Goal: Find specific page/section: Find specific page/section

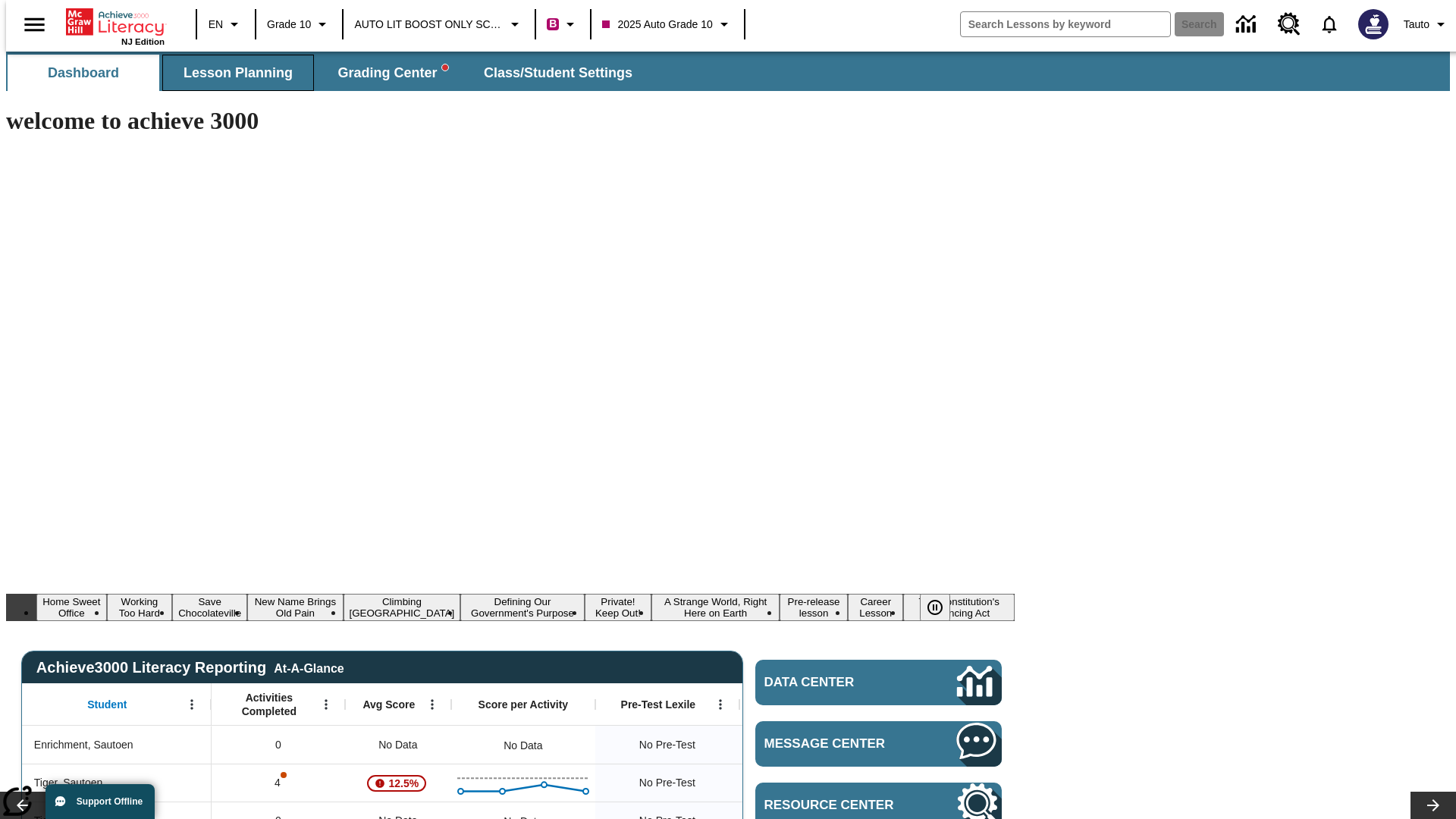
click at [232, 73] on span "Lesson Planning" at bounding box center [238, 73] width 109 height 17
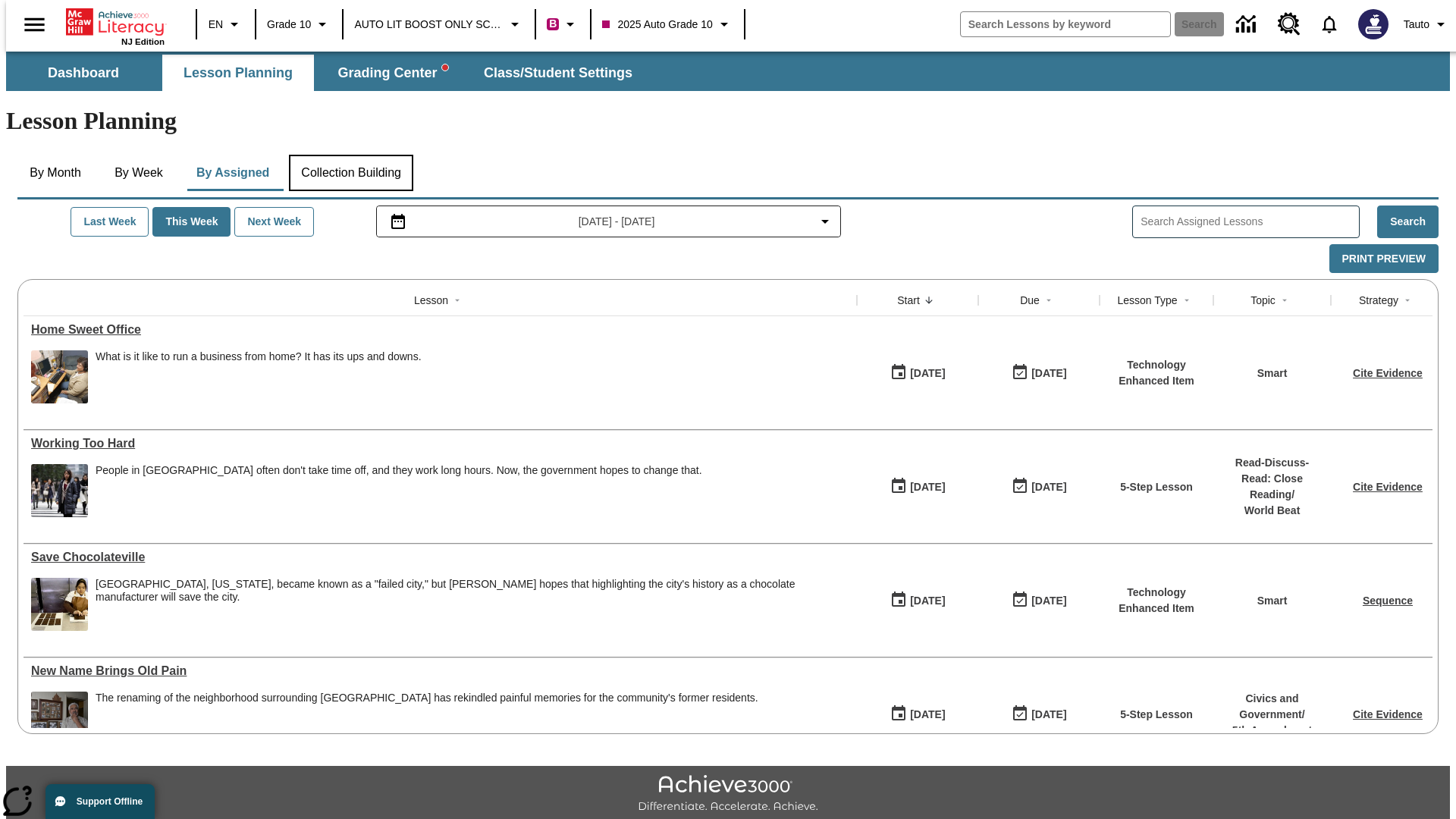
click at [350, 154] on button "Collection Building" at bounding box center [350, 172] width 124 height 37
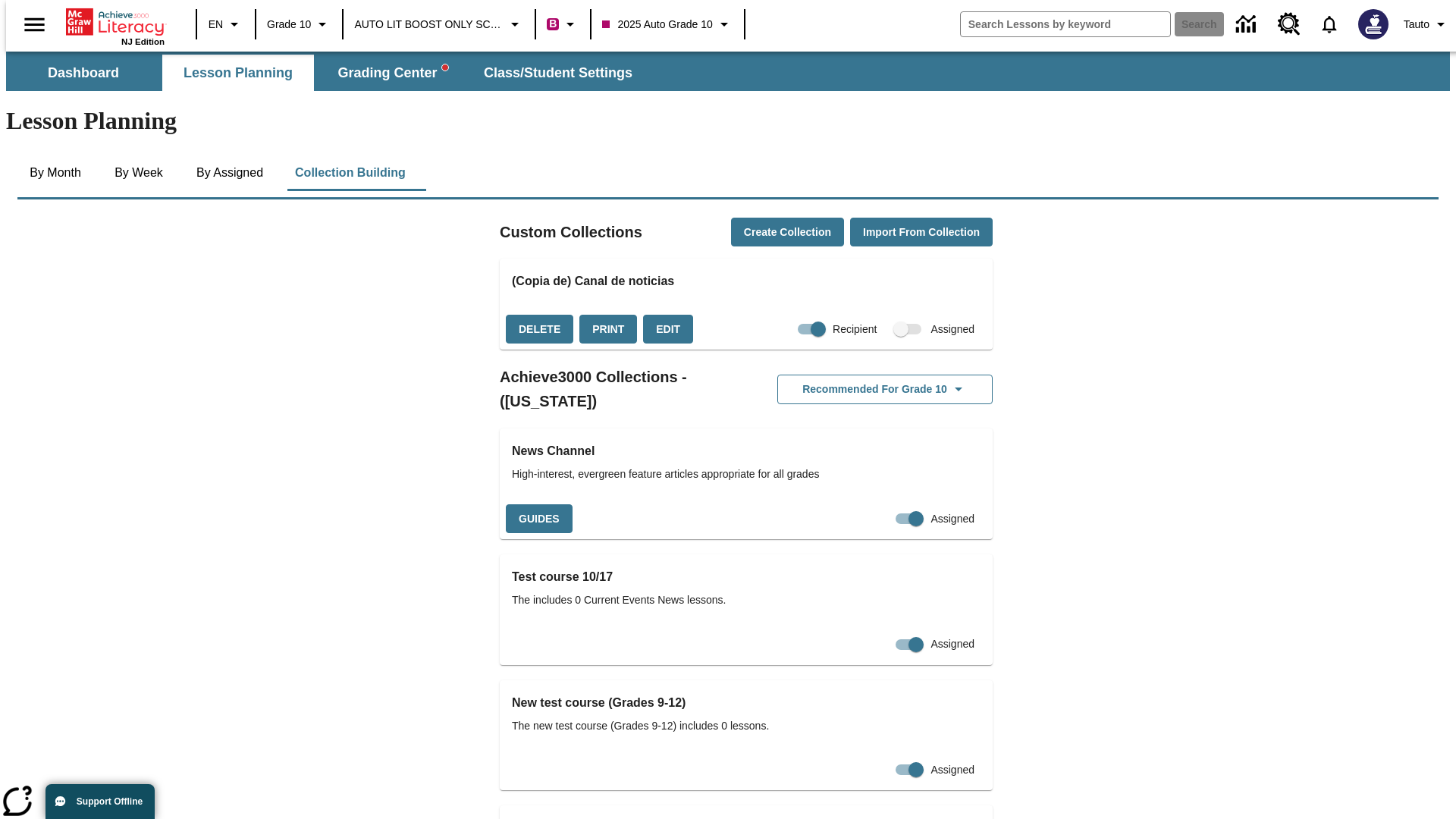
checkbox input "true"
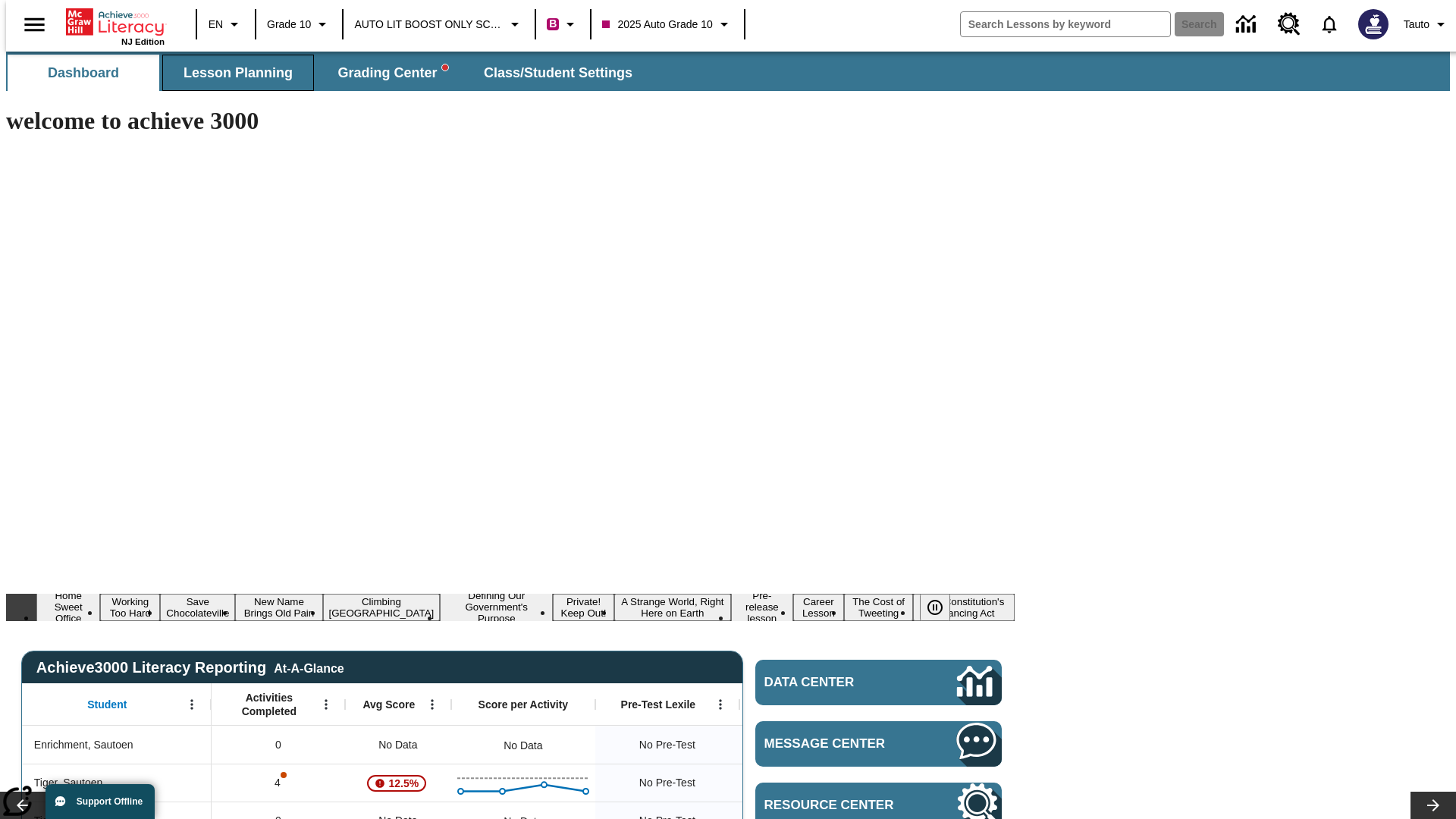
click at [232, 73] on span "Lesson Planning" at bounding box center [238, 73] width 109 height 17
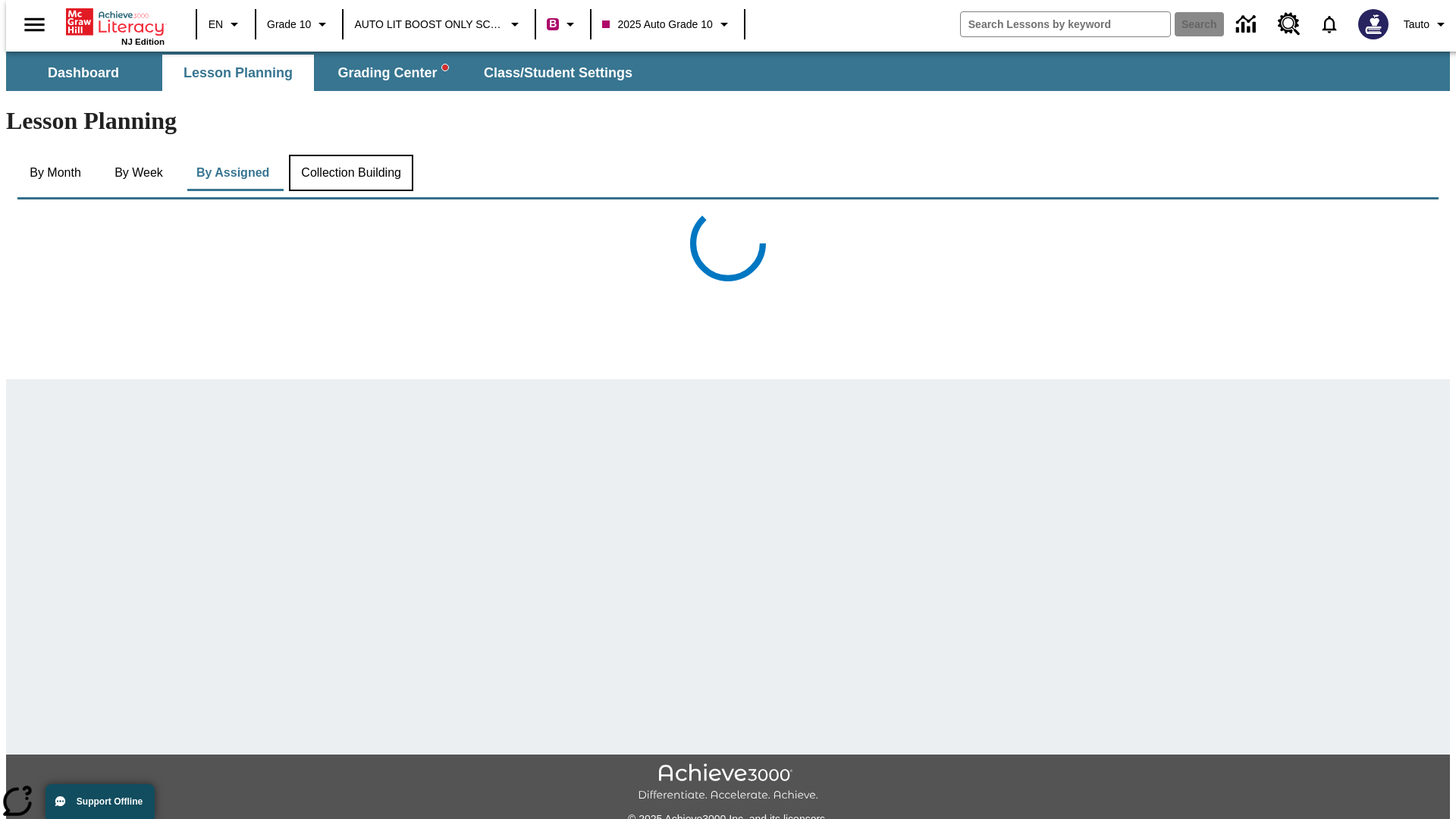
click at [350, 154] on button "Collection Building" at bounding box center [350, 172] width 124 height 37
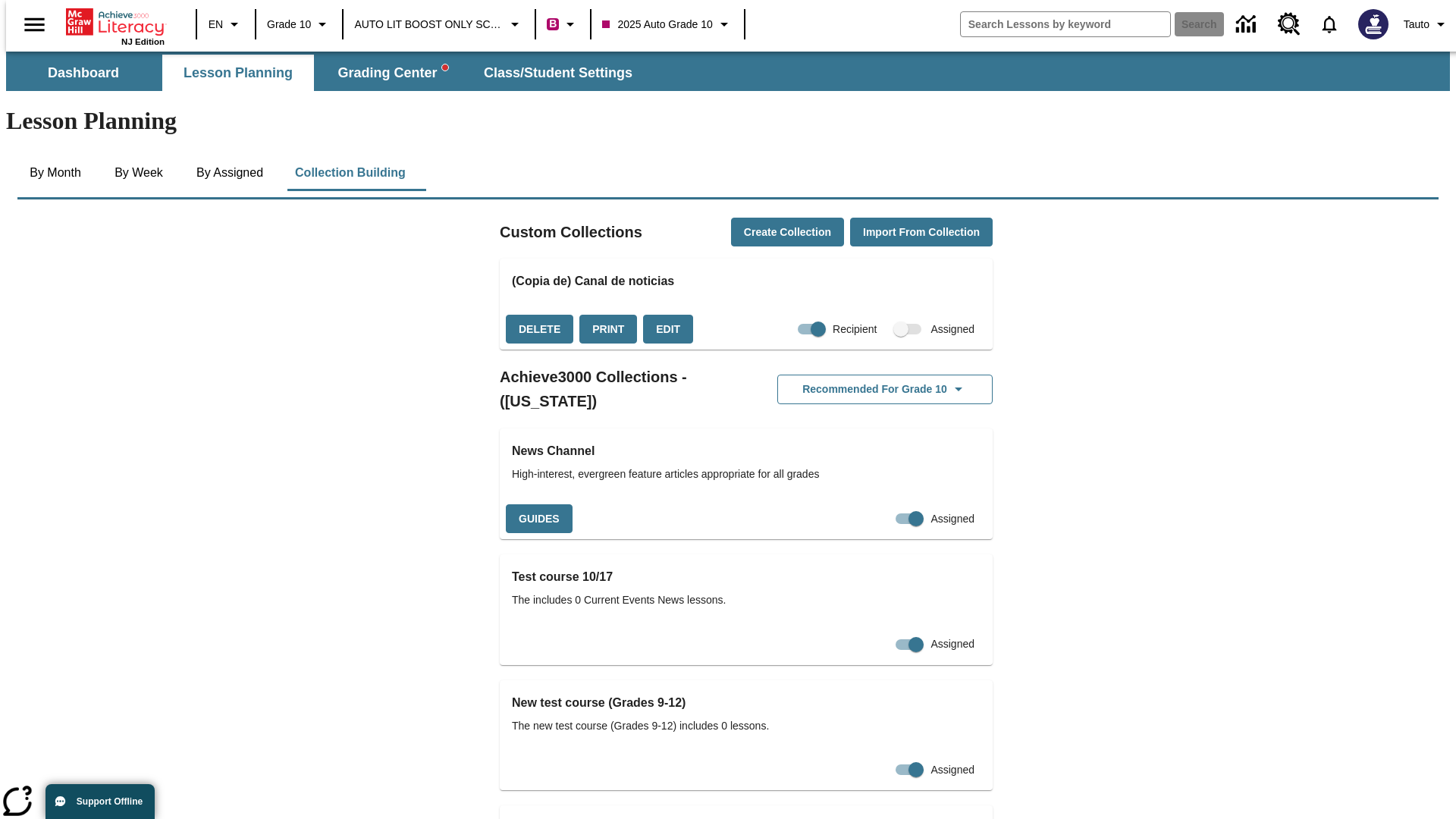
checkbox input "false"
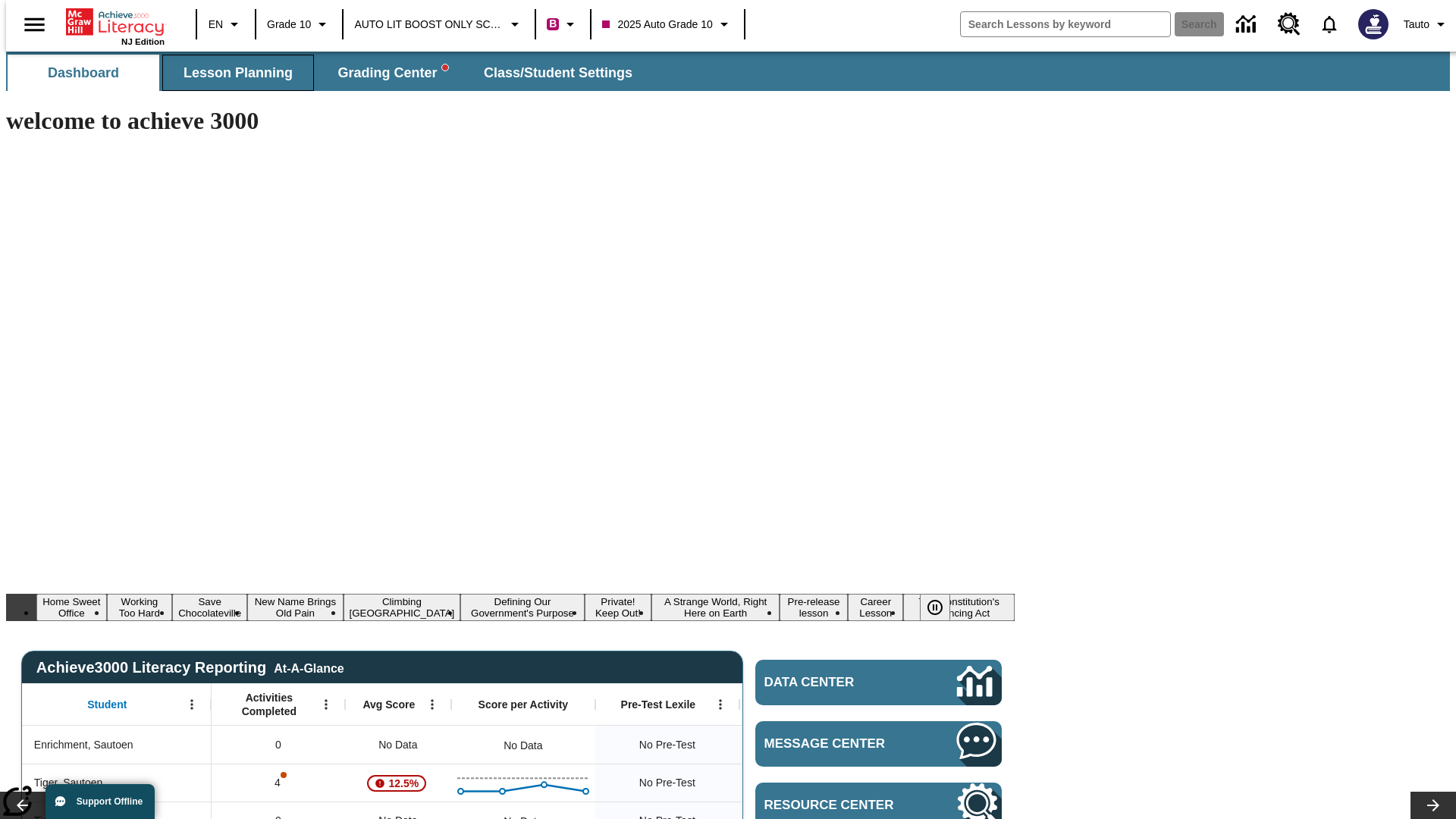
click at [232, 73] on span "Lesson Planning" at bounding box center [238, 73] width 109 height 17
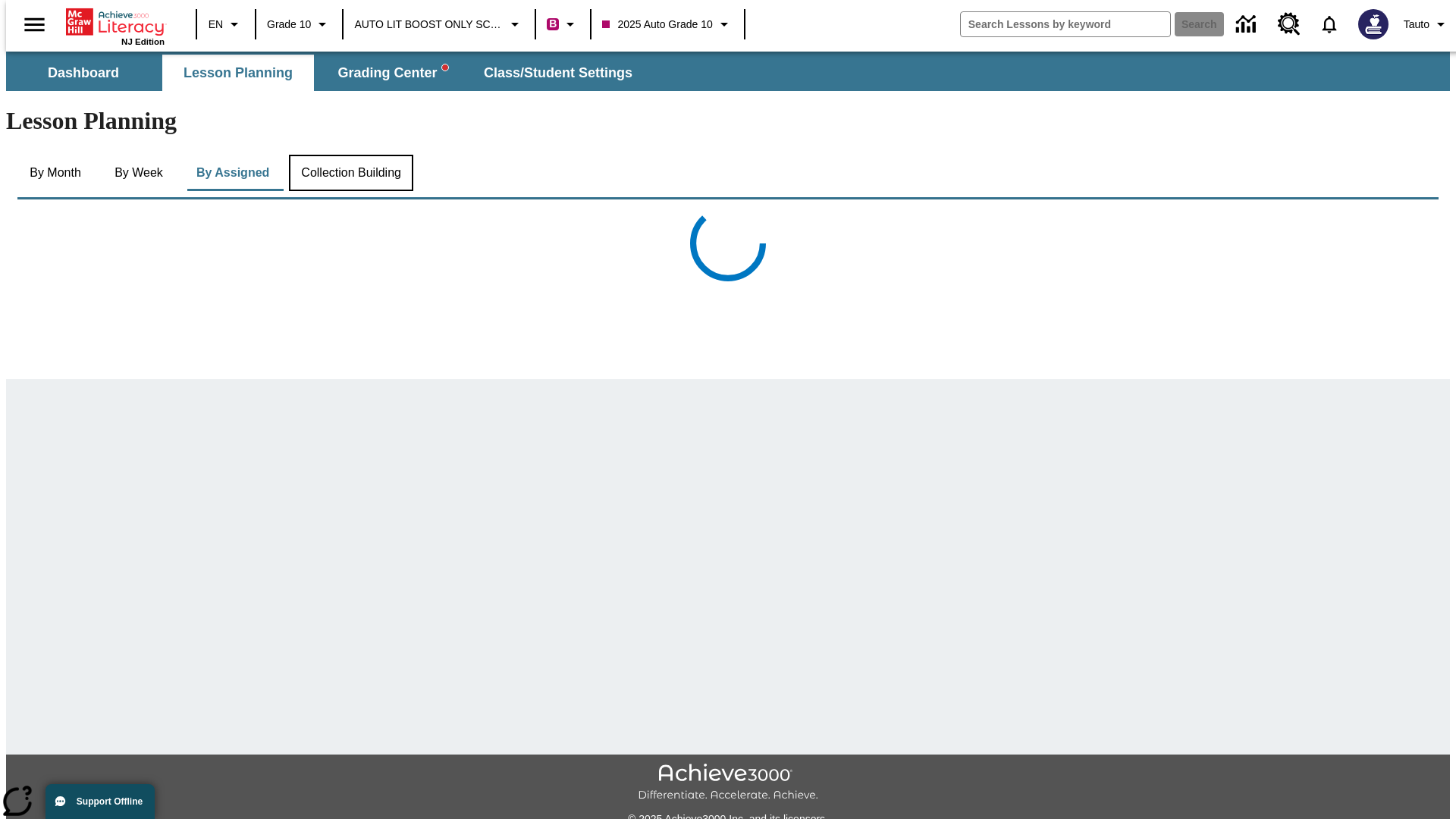
click at [350, 154] on button "Collection Building" at bounding box center [350, 172] width 124 height 37
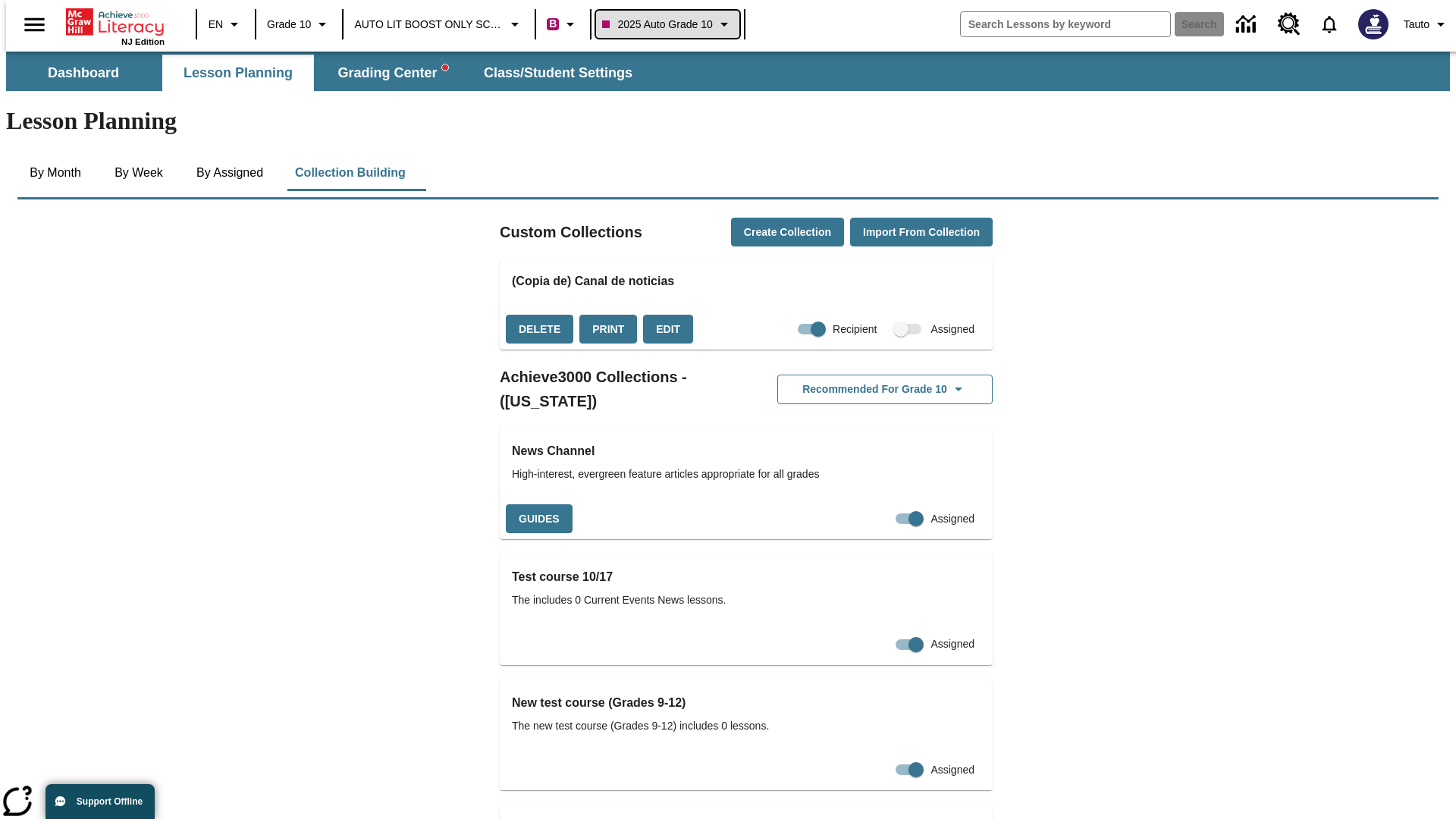
click at [666, 24] on span "2025 Auto Grade 10" at bounding box center [657, 24] width 110 height 16
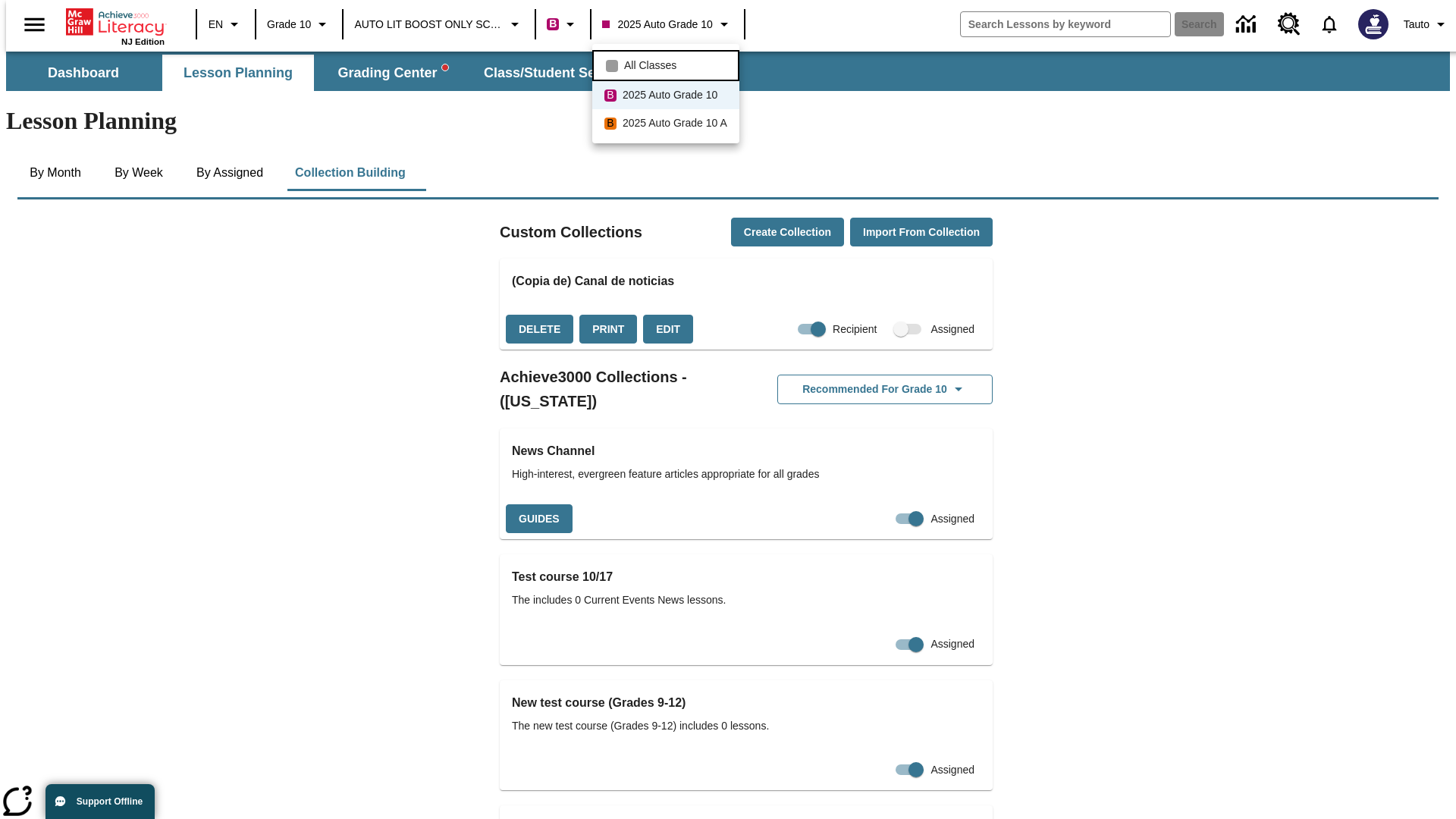
click at [668, 64] on span "All Classes" at bounding box center [650, 66] width 52 height 16
